Goal: Task Accomplishment & Management: Use online tool/utility

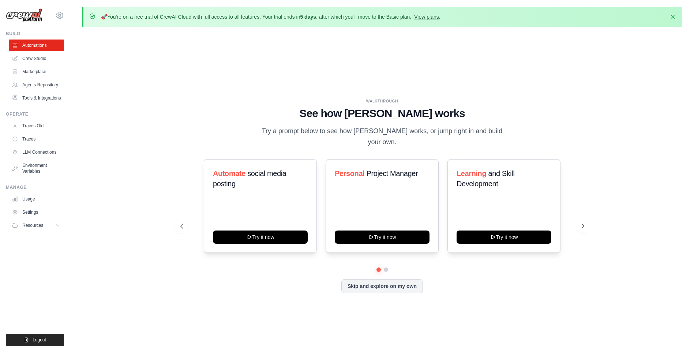
click at [439, 15] on link "View plans" at bounding box center [426, 17] width 25 height 6
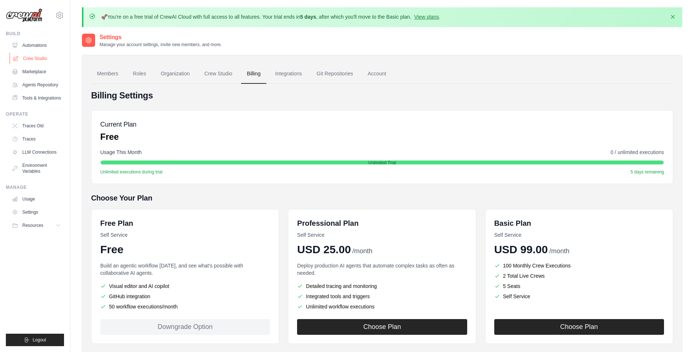
click at [43, 57] on link "Crew Studio" at bounding box center [37, 59] width 55 height 12
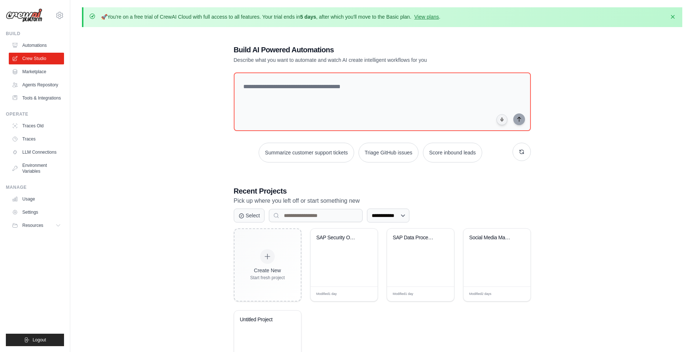
click at [305, 252] on div "Create New Start fresh project SAP Security Optimization AI Modified 1 day Edit…" at bounding box center [382, 305] width 297 height 155
click at [333, 250] on div "SAP Security Optimization AI" at bounding box center [344, 243] width 55 height 17
click at [59, 223] on icon at bounding box center [59, 226] width 6 height 6
click at [44, 98] on link "Tools & Integrations" at bounding box center [37, 98] width 55 height 12
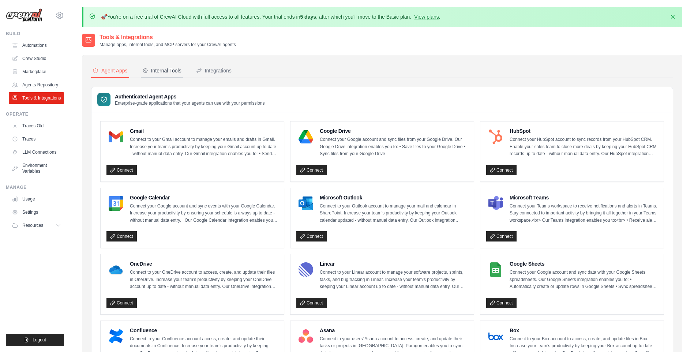
click at [161, 72] on div "Internal Tools" at bounding box center [161, 70] width 39 height 7
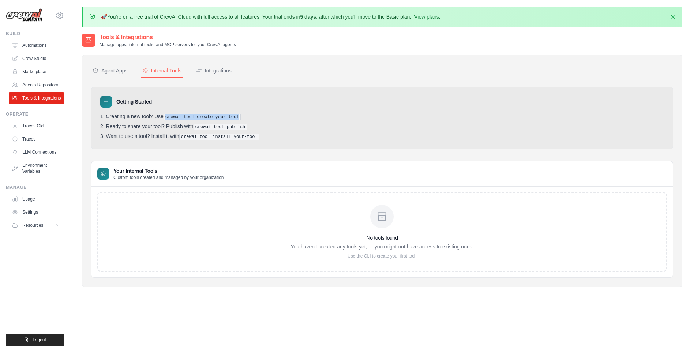
drag, startPoint x: 166, startPoint y: 115, endPoint x: 256, endPoint y: 111, distance: 89.8
click at [256, 111] on div "Getting Started Creating a new tool? Use crewai tool create your-tool Ready to …" at bounding box center [382, 118] width 582 height 63
copy pre "crewai tool create your-tool"
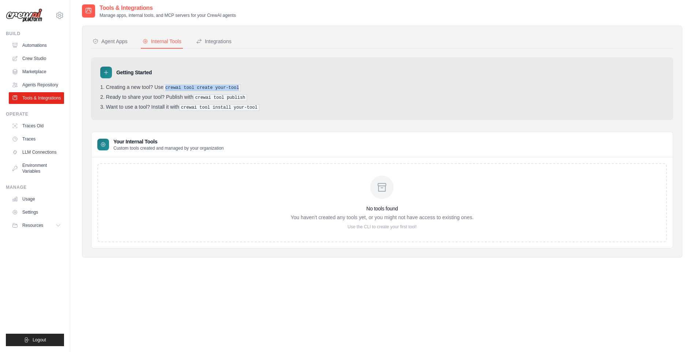
scroll to position [40, 0]
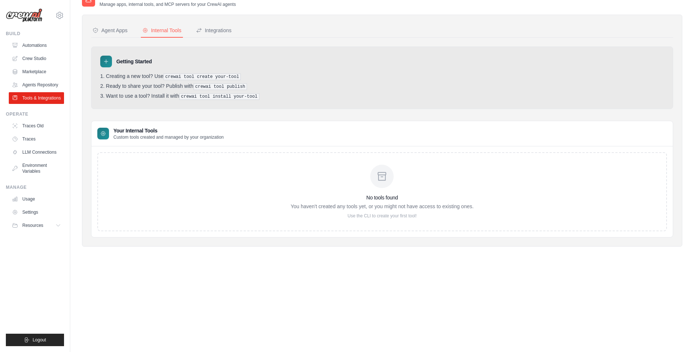
click at [410, 192] on div "No tools found You haven't created any tools yet, or you might not have access …" at bounding box center [382, 192] width 183 height 54
click at [404, 235] on div "No tools found You haven't created any tools yet, or you might not have access …" at bounding box center [383, 191] width 582 height 91
click at [290, 46] on div "Getting Started Creating a new tool? Use crewai tool create your-tool Ready to …" at bounding box center [382, 77] width 582 height 63
click at [169, 74] on pre "crewai tool create your-tool" at bounding box center [203, 77] width 78 height 7
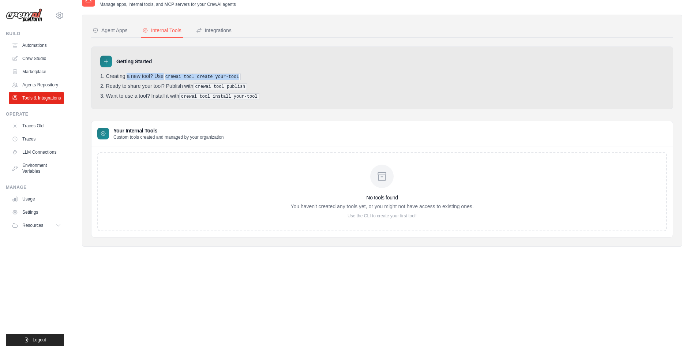
click at [169, 74] on pre "crewai tool create your-tool" at bounding box center [203, 77] width 78 height 7
drag, startPoint x: 169, startPoint y: 74, endPoint x: 272, endPoint y: 89, distance: 104.0
click at [272, 89] on ol "Creating a new tool? Use crewai tool create your-tool Ready to share your tool?…" at bounding box center [382, 86] width 564 height 27
drag, startPoint x: 272, startPoint y: 89, endPoint x: 234, endPoint y: 78, distance: 39.4
click at [234, 78] on pre "crewai tool create your-tool" at bounding box center [203, 77] width 78 height 7
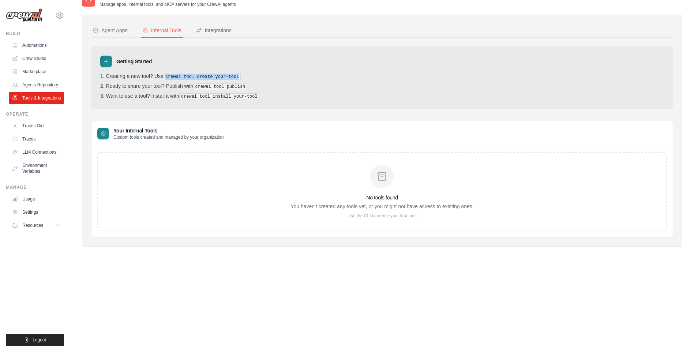
drag, startPoint x: 234, startPoint y: 78, endPoint x: 178, endPoint y: 71, distance: 56.8
click at [178, 71] on div "Getting Started Creating a new tool? Use crewai tool create your-tool Ready to …" at bounding box center [382, 77] width 582 height 63
copy ol "crewai tool create your-tool"
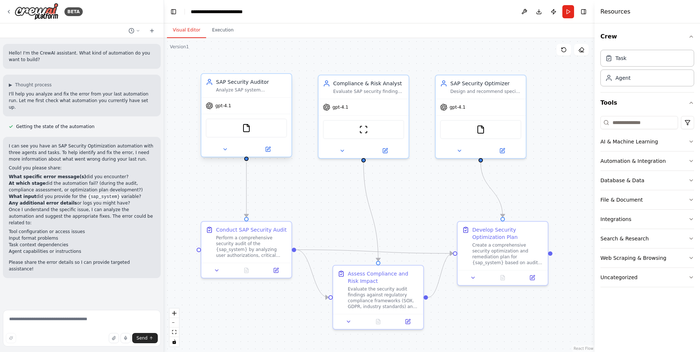
click at [278, 102] on div "gpt-4.1" at bounding box center [246, 106] width 90 height 16
click at [275, 246] on div "Perform a comprehensive security audit of the {sap_system} by analyzing user au…" at bounding box center [251, 245] width 71 height 23
click at [261, 150] on button at bounding box center [267, 149] width 41 height 9
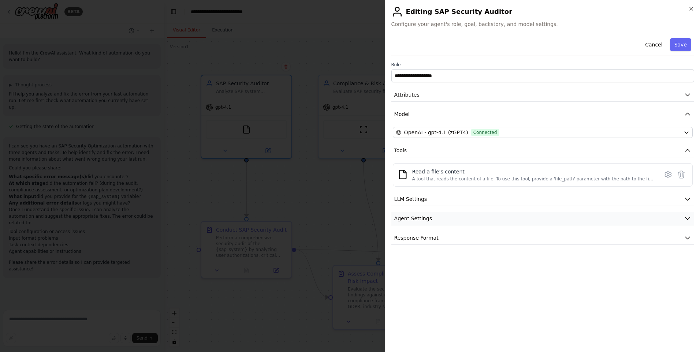
click at [457, 219] on button "Agent Settings" at bounding box center [542, 219] width 303 height 14
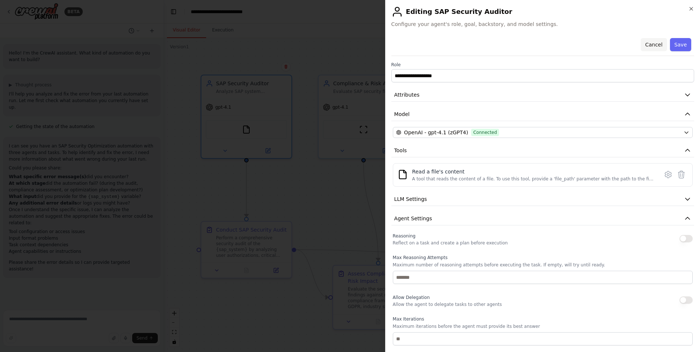
click at [649, 42] on button "Cancel" at bounding box center [654, 44] width 26 height 13
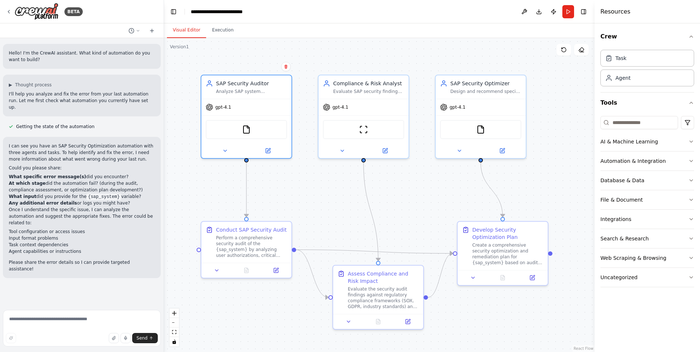
click at [294, 95] on div ".deletable-edge-delete-btn { width: 20px; height: 20px; border: 0px solid #ffff…" at bounding box center [379, 195] width 430 height 314
click at [656, 54] on div "Task" at bounding box center [647, 57] width 94 height 17
click at [657, 216] on button "Integrations" at bounding box center [647, 219] width 94 height 19
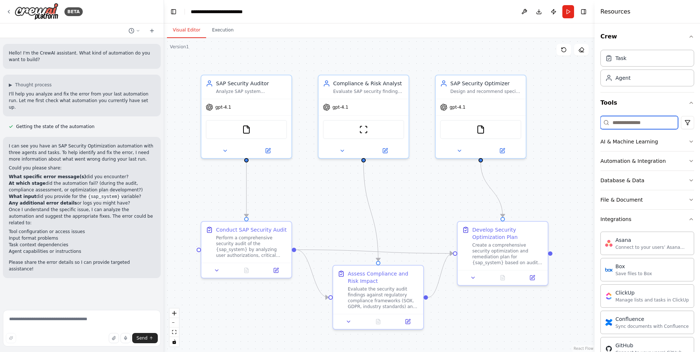
click at [642, 121] on input at bounding box center [639, 122] width 78 height 13
click at [684, 125] on html "BETA Hello! I'm the CrewAI assistant. What kind of automation do you want to bu…" at bounding box center [350, 176] width 700 height 352
click at [687, 104] on html "BETA Hello! I'm the CrewAI assistant. What kind of automation do you want to bu…" at bounding box center [350, 176] width 700 height 352
click at [688, 219] on icon "button" at bounding box center [691, 219] width 6 height 6
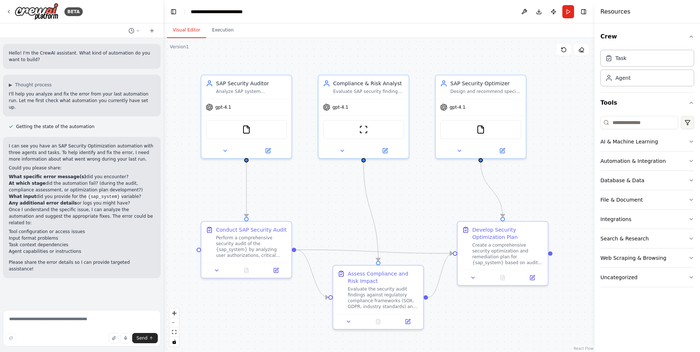
click at [688, 123] on html "BETA Hello! I'm the CrewAI assistant. What kind of automation do you want to bu…" at bounding box center [350, 176] width 700 height 352
click at [653, 126] on html "BETA Hello! I'm the CrewAI assistant. What kind of automation do you want to bu…" at bounding box center [350, 176] width 700 height 352
click at [689, 126] on html "BETA Hello! I'm the CrewAI assistant. What kind of automation do you want to bu…" at bounding box center [350, 176] width 700 height 352
click at [687, 104] on button "Tools" at bounding box center [647, 103] width 94 height 20
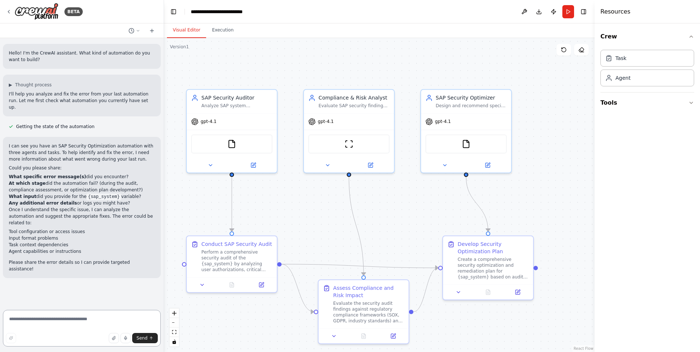
click at [68, 318] on textarea at bounding box center [82, 328] width 158 height 37
click at [525, 15] on button at bounding box center [524, 11] width 12 height 13
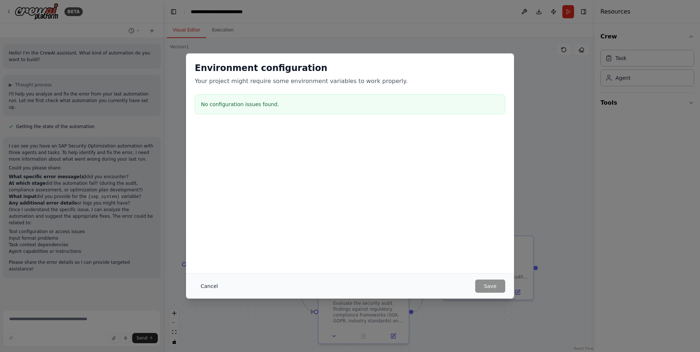
click at [205, 285] on button "Cancel" at bounding box center [209, 286] width 29 height 13
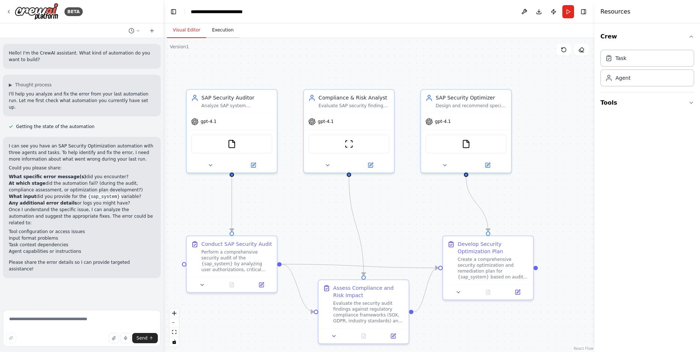
click at [218, 35] on button "Execution" at bounding box center [222, 30] width 33 height 15
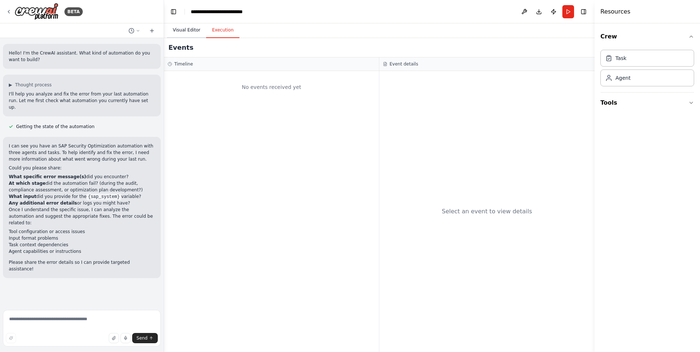
click at [182, 25] on button "Visual Editor" at bounding box center [186, 30] width 39 height 15
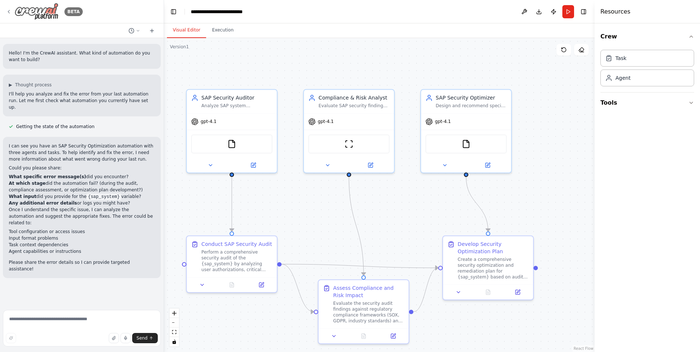
click at [8, 12] on icon at bounding box center [8, 11] width 1 height 3
